Goal: Information Seeking & Learning: Learn about a topic

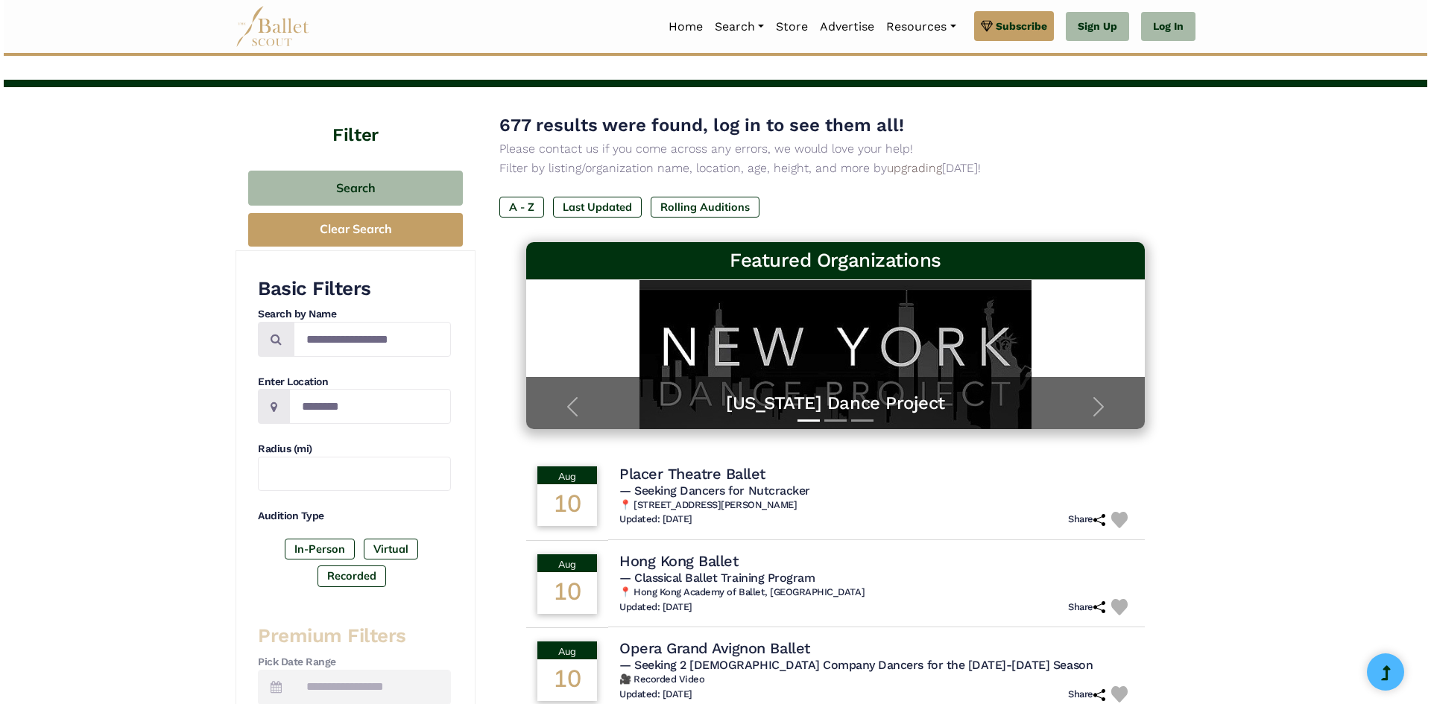
scroll to position [75, 0]
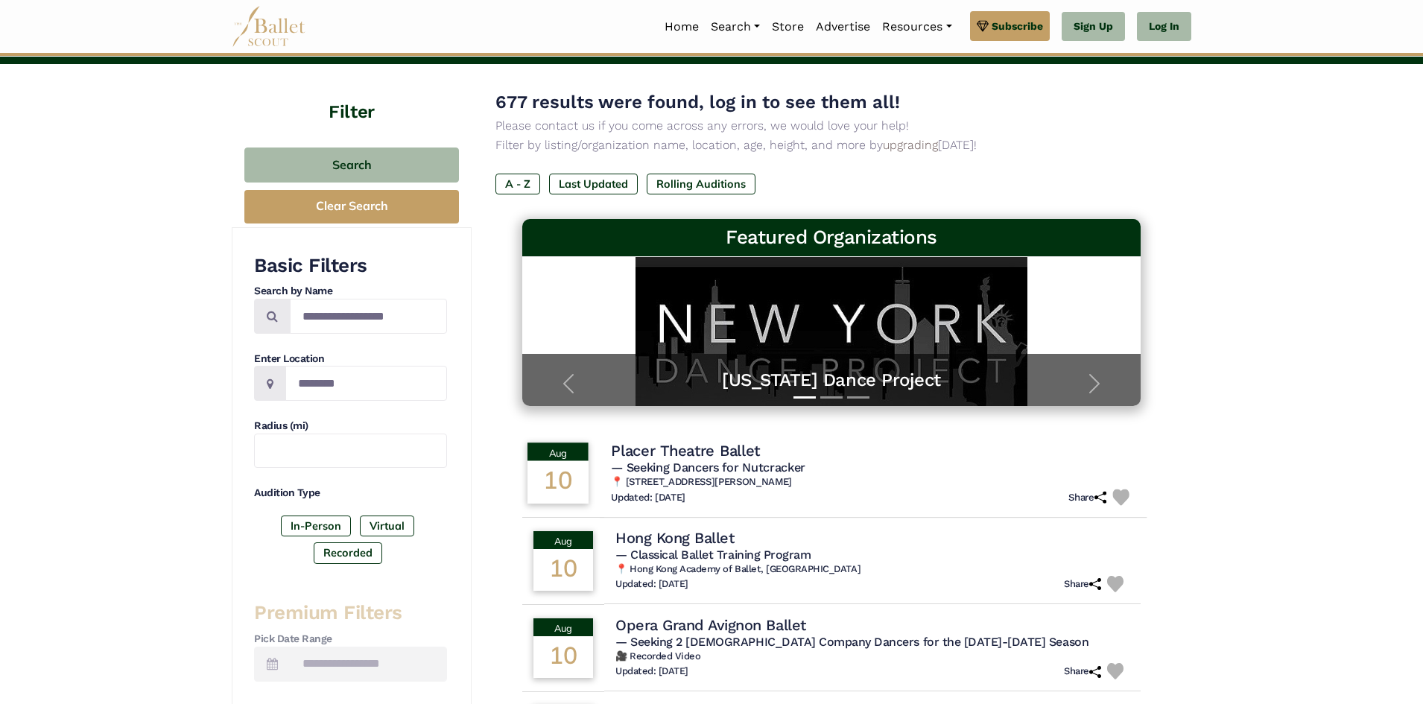
drag, startPoint x: 739, startPoint y: 447, endPoint x: 687, endPoint y: 449, distance: 52.2
click at [687, 449] on h4 "Placer Theatre Ballet" at bounding box center [685, 450] width 149 height 20
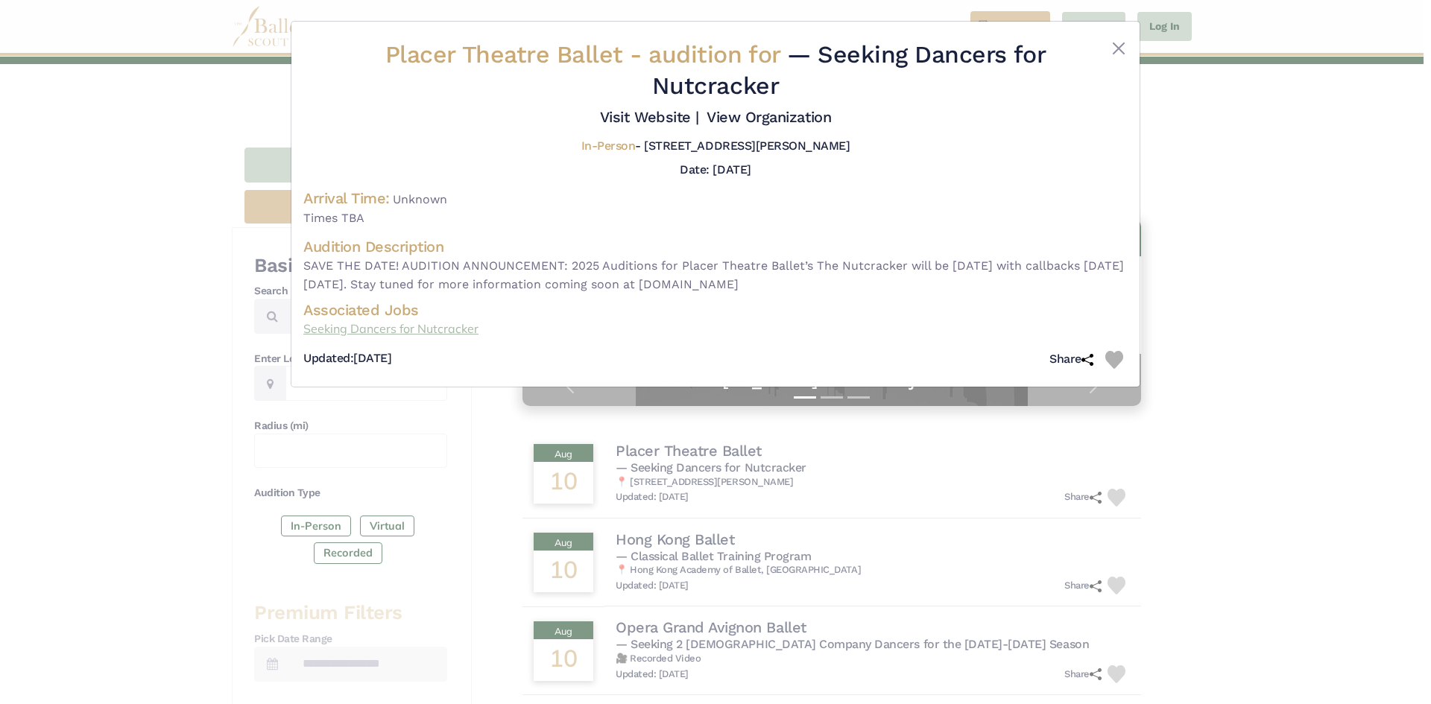
click at [405, 330] on link "Seeking Dancers for Nutcracker" at bounding box center [715, 329] width 824 height 19
drag, startPoint x: 788, startPoint y: 284, endPoint x: 952, endPoint y: 292, distance: 164.1
click at [952, 292] on span "SAVE THE DATE! AUDITION ANNOUNCEMENT: 2025 Auditions for Placer Theatre Ballet’…" at bounding box center [715, 275] width 824 height 38
copy span "[DOMAIN_NAME]"
